Goal: Task Accomplishment & Management: Manage account settings

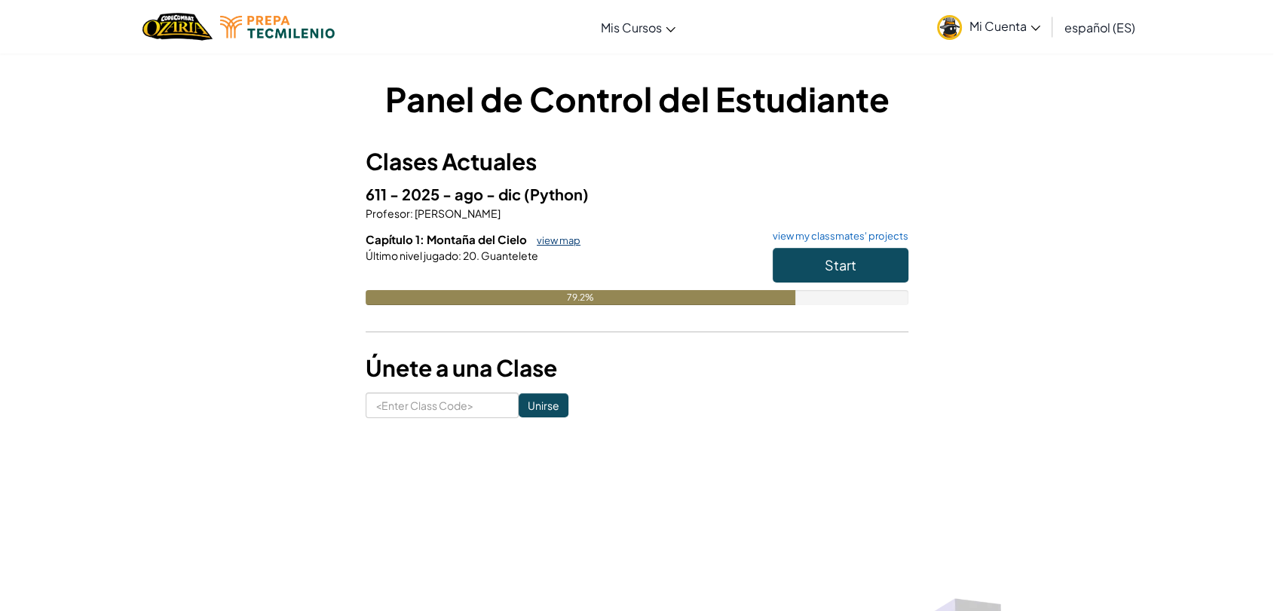
click at [551, 240] on link "view map" at bounding box center [554, 240] width 51 height 12
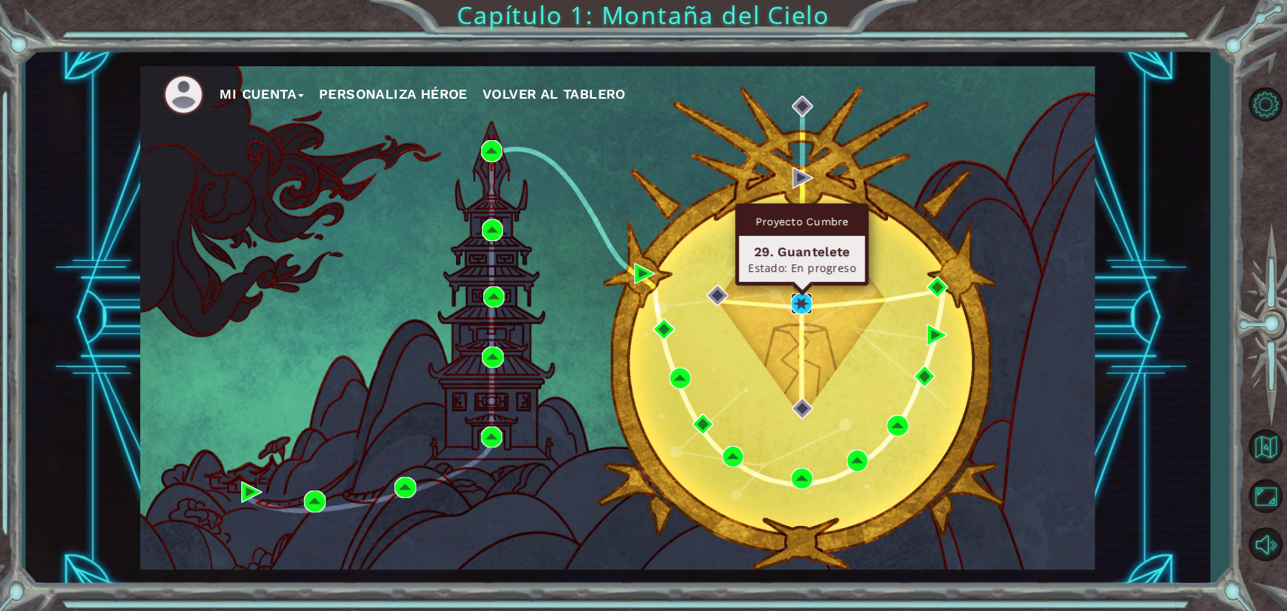
click at [805, 302] on img at bounding box center [801, 303] width 21 height 21
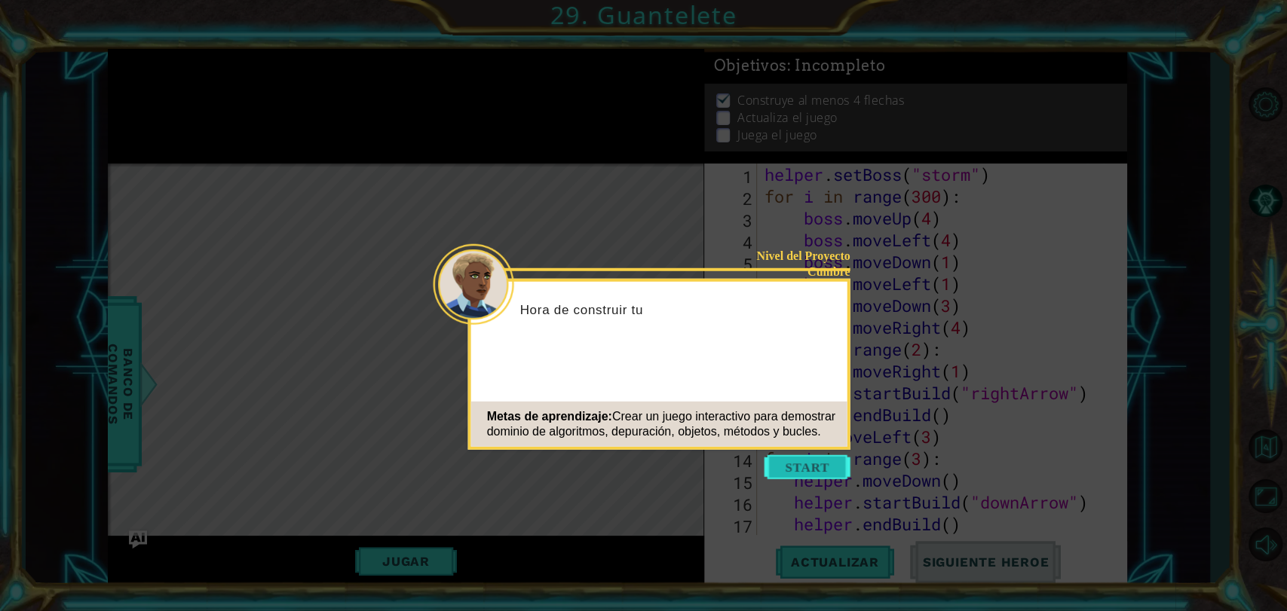
click at [806, 470] on button "Start" at bounding box center [807, 467] width 86 height 24
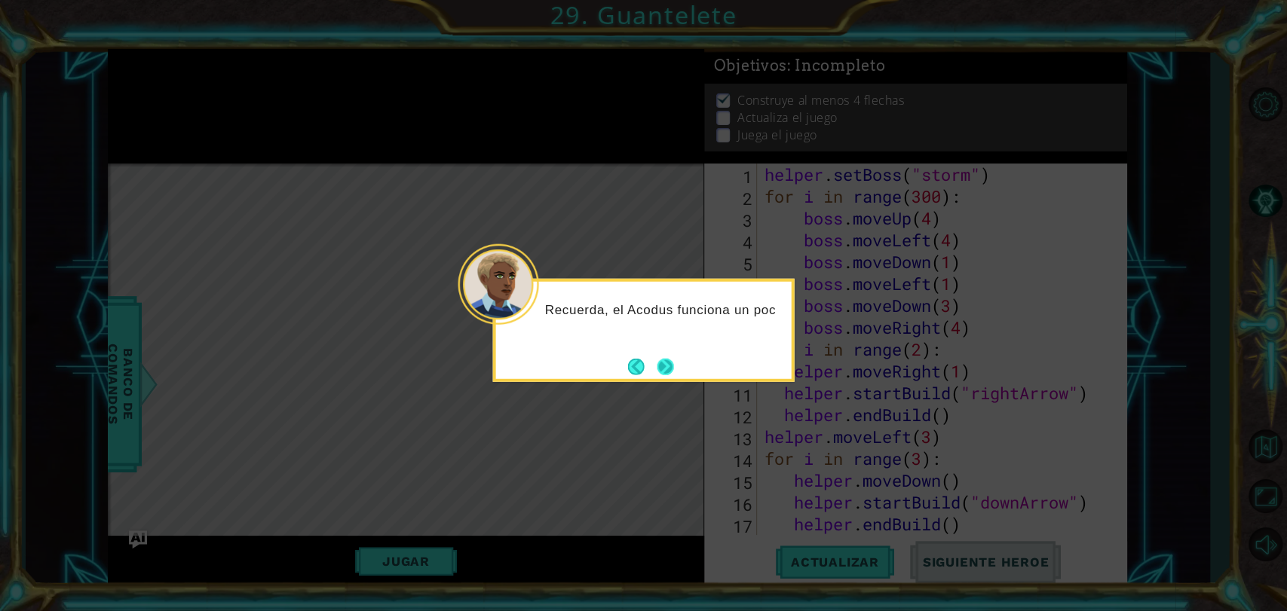
click at [666, 361] on button "Next" at bounding box center [665, 366] width 17 height 17
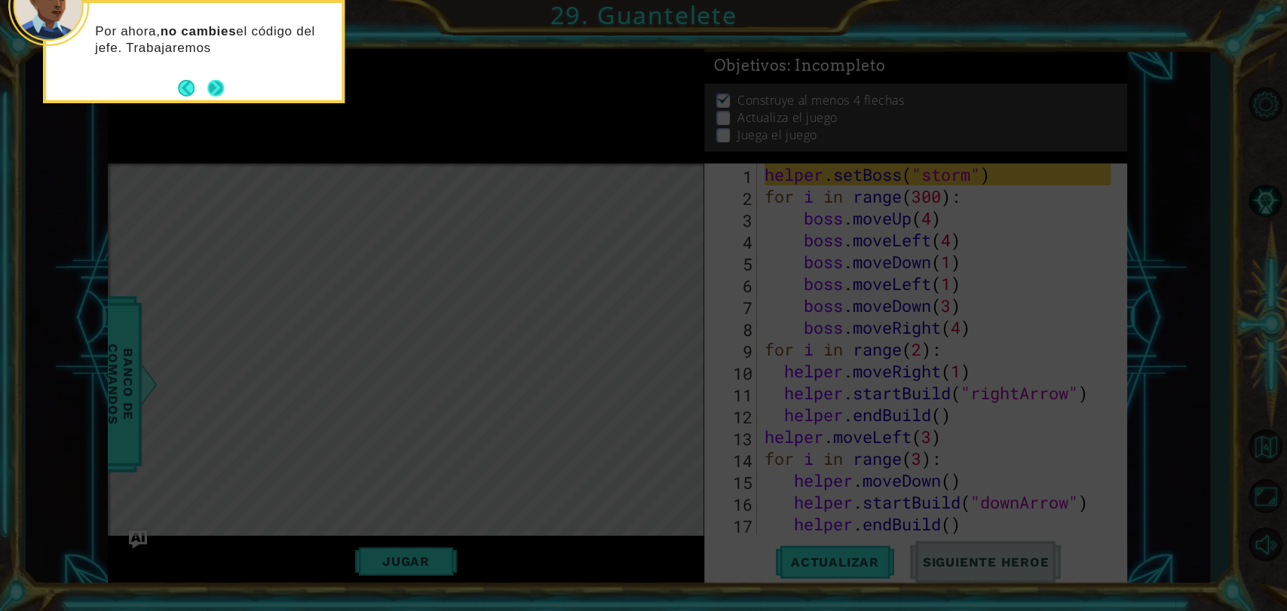
click at [211, 92] on button "Next" at bounding box center [215, 88] width 17 height 17
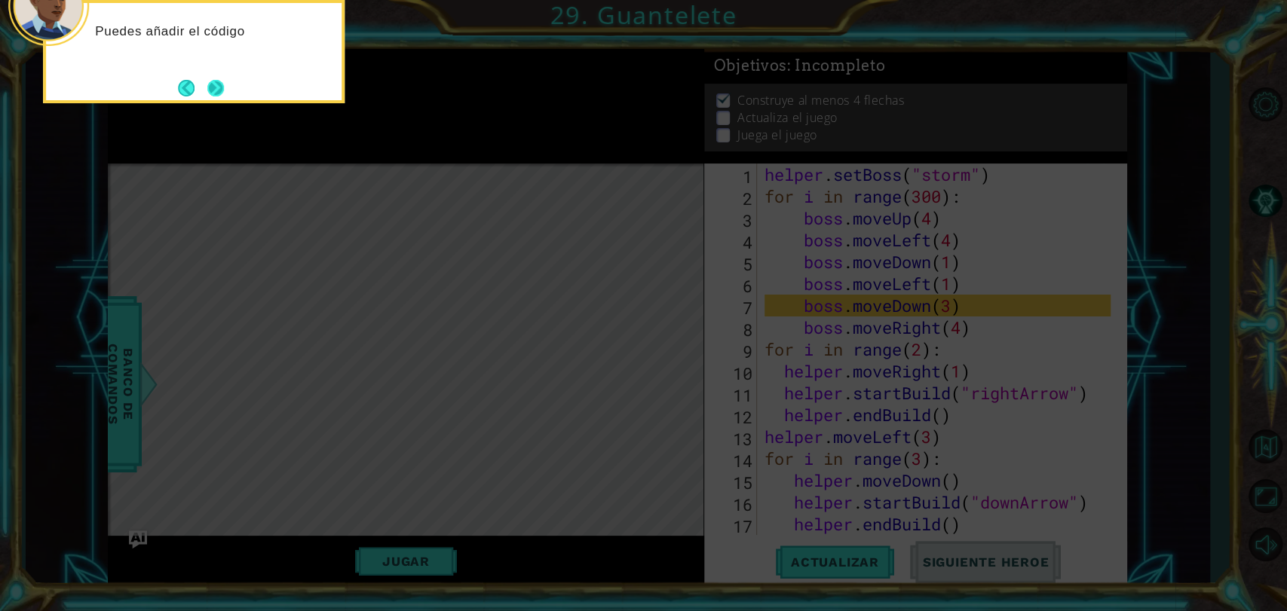
click at [211, 87] on button "Next" at bounding box center [215, 87] width 17 height 17
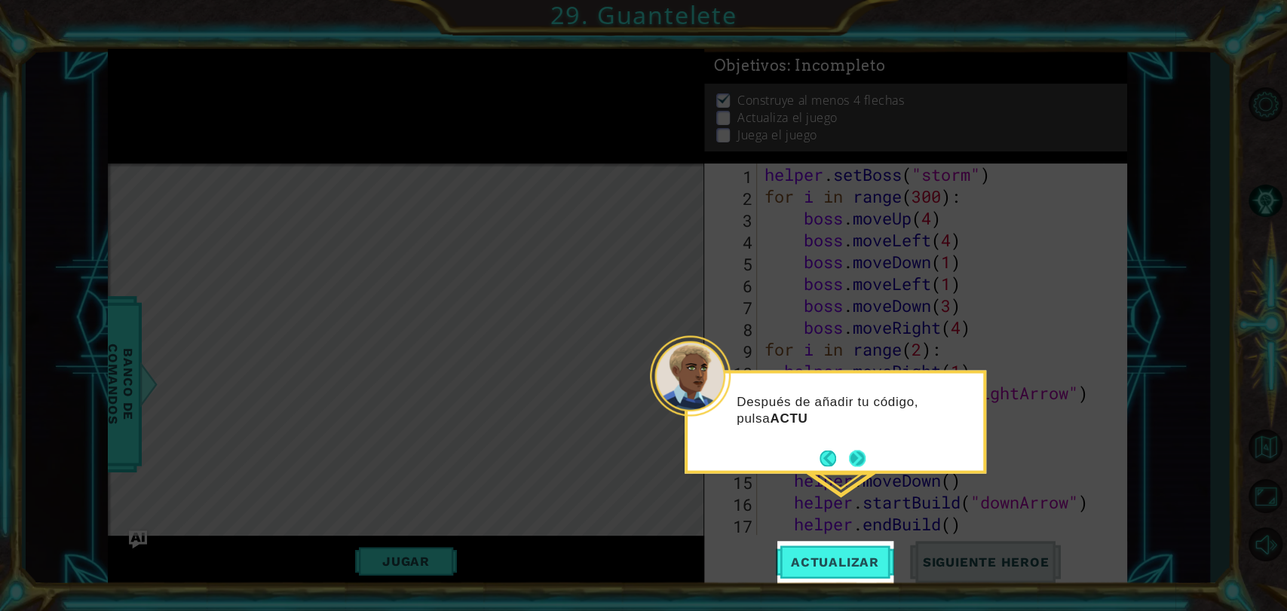
click at [865, 462] on button "Next" at bounding box center [857, 458] width 17 height 17
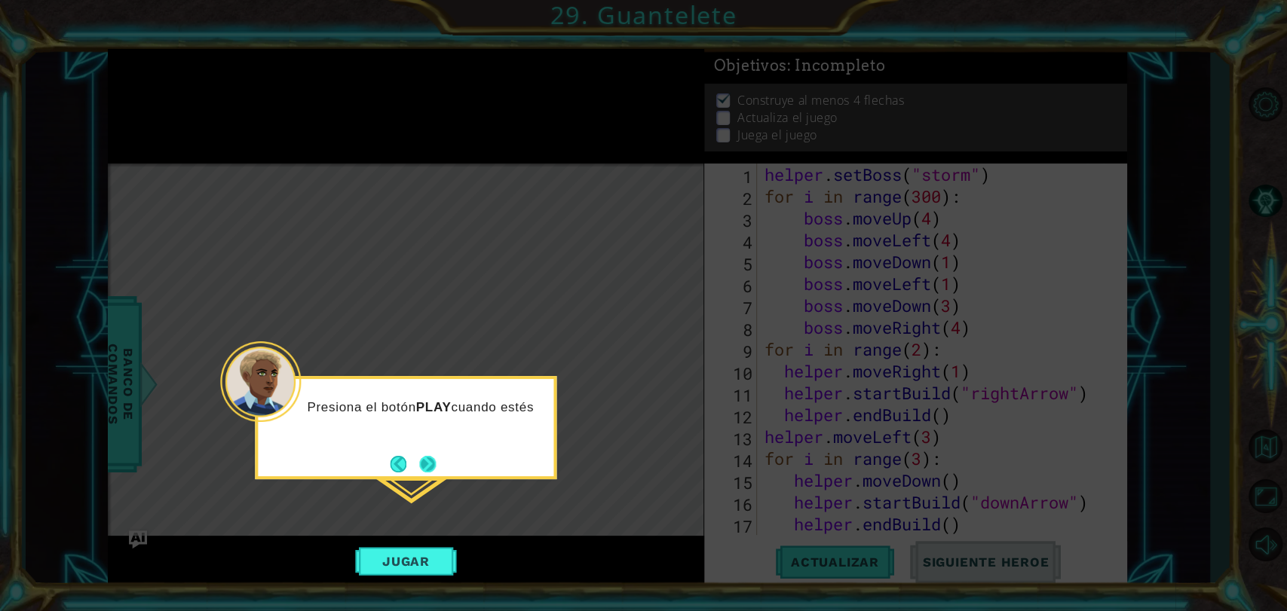
click at [428, 469] on button "Next" at bounding box center [427, 464] width 17 height 17
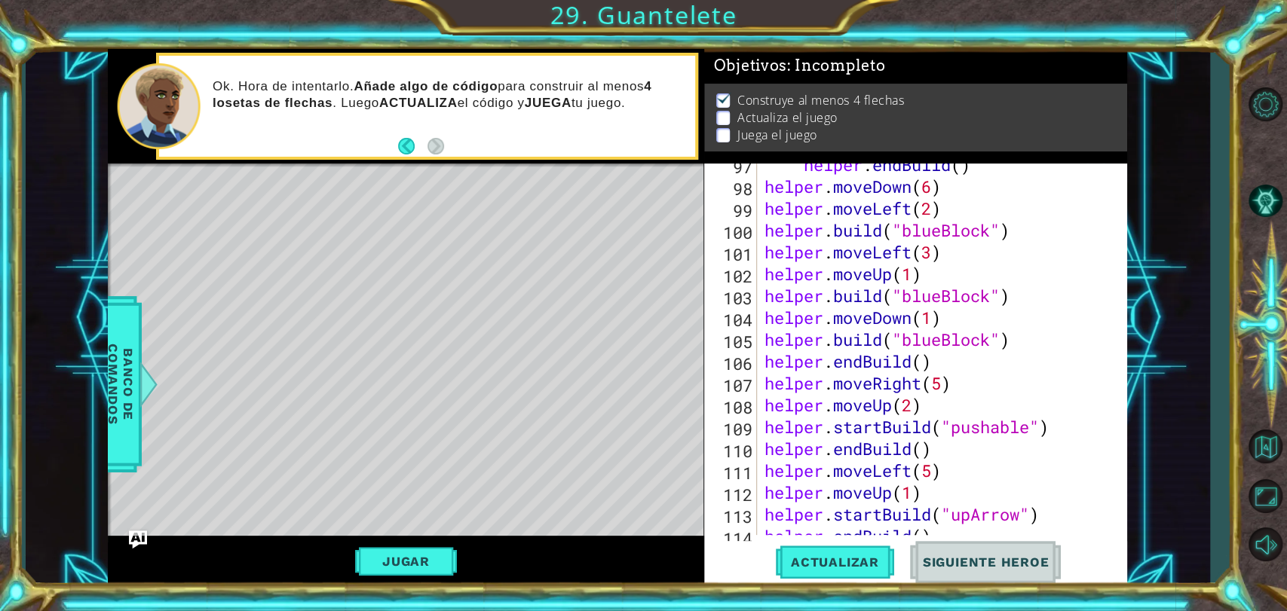
scroll to position [2141, 0]
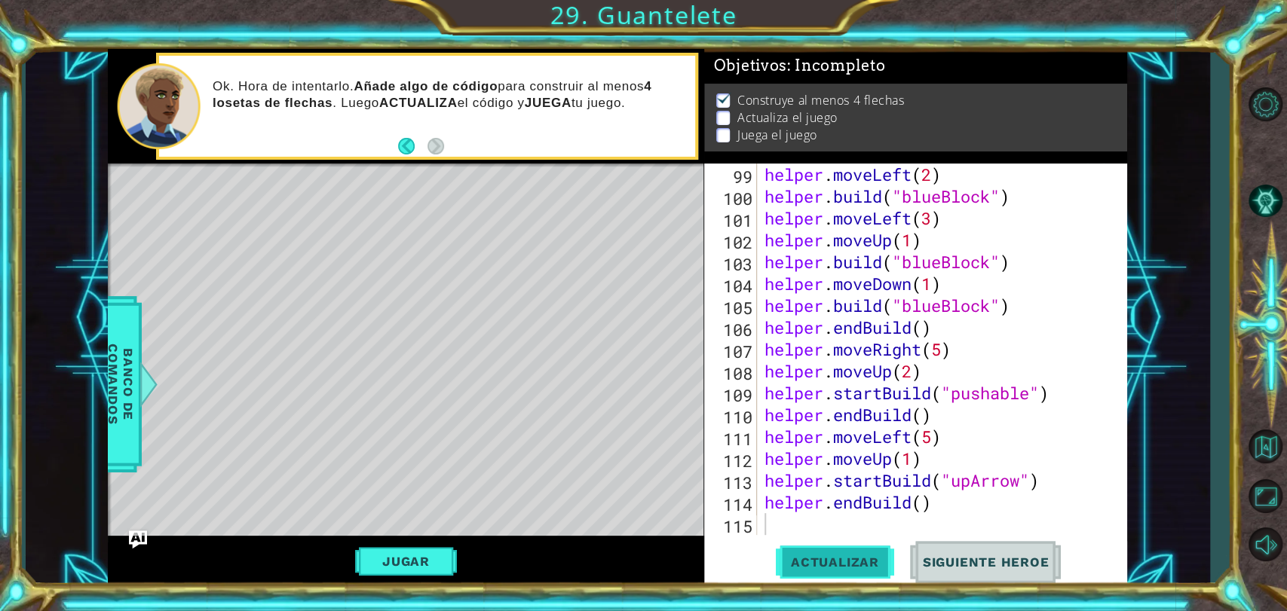
click at [824, 559] on span "Actualizar" at bounding box center [835, 562] width 118 height 15
click at [834, 548] on button "Actualizar" at bounding box center [835, 562] width 118 height 42
click at [825, 565] on span "Actualizar" at bounding box center [835, 562] width 118 height 15
click at [1271, 446] on button "Volver al Mapa" at bounding box center [1265, 447] width 44 height 44
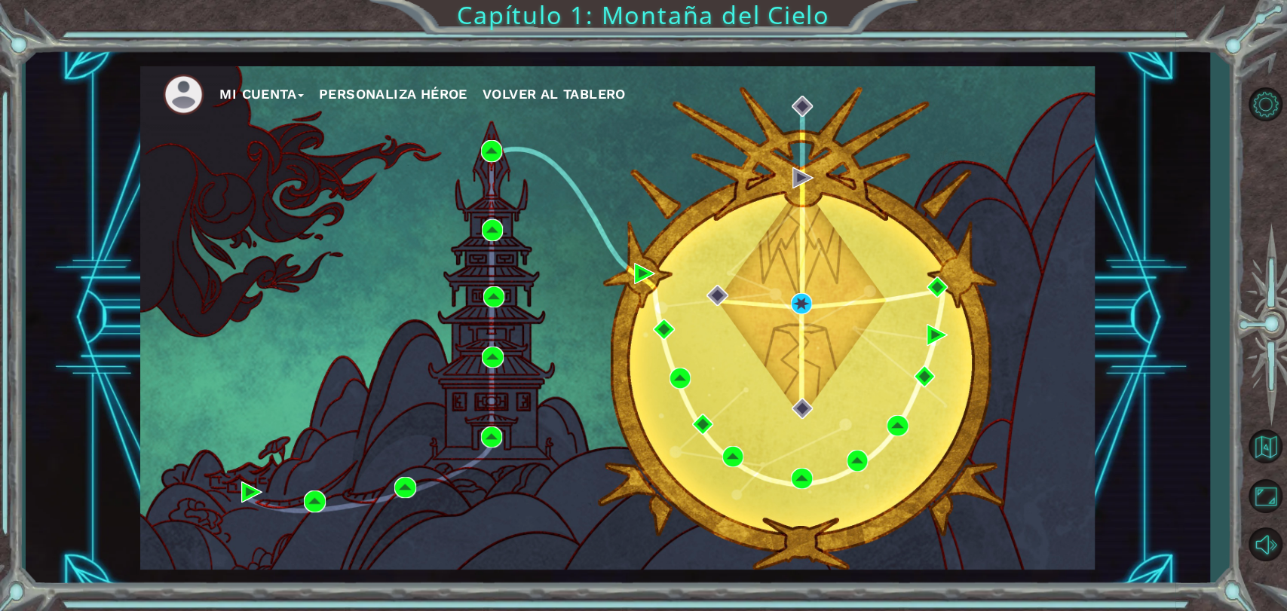
click at [295, 86] on button "Mi Cuenta" at bounding box center [261, 94] width 84 height 23
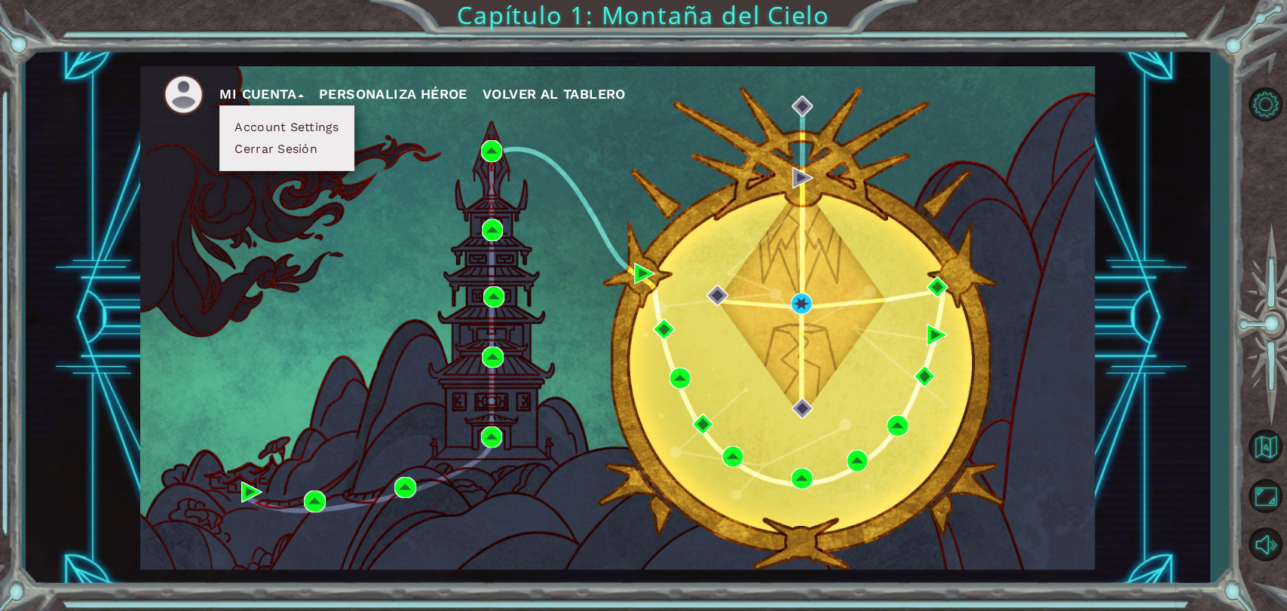
click at [316, 153] on button "Cerrar Sesión" at bounding box center [276, 149] width 92 height 17
